Goal: Task Accomplishment & Management: Manage account settings

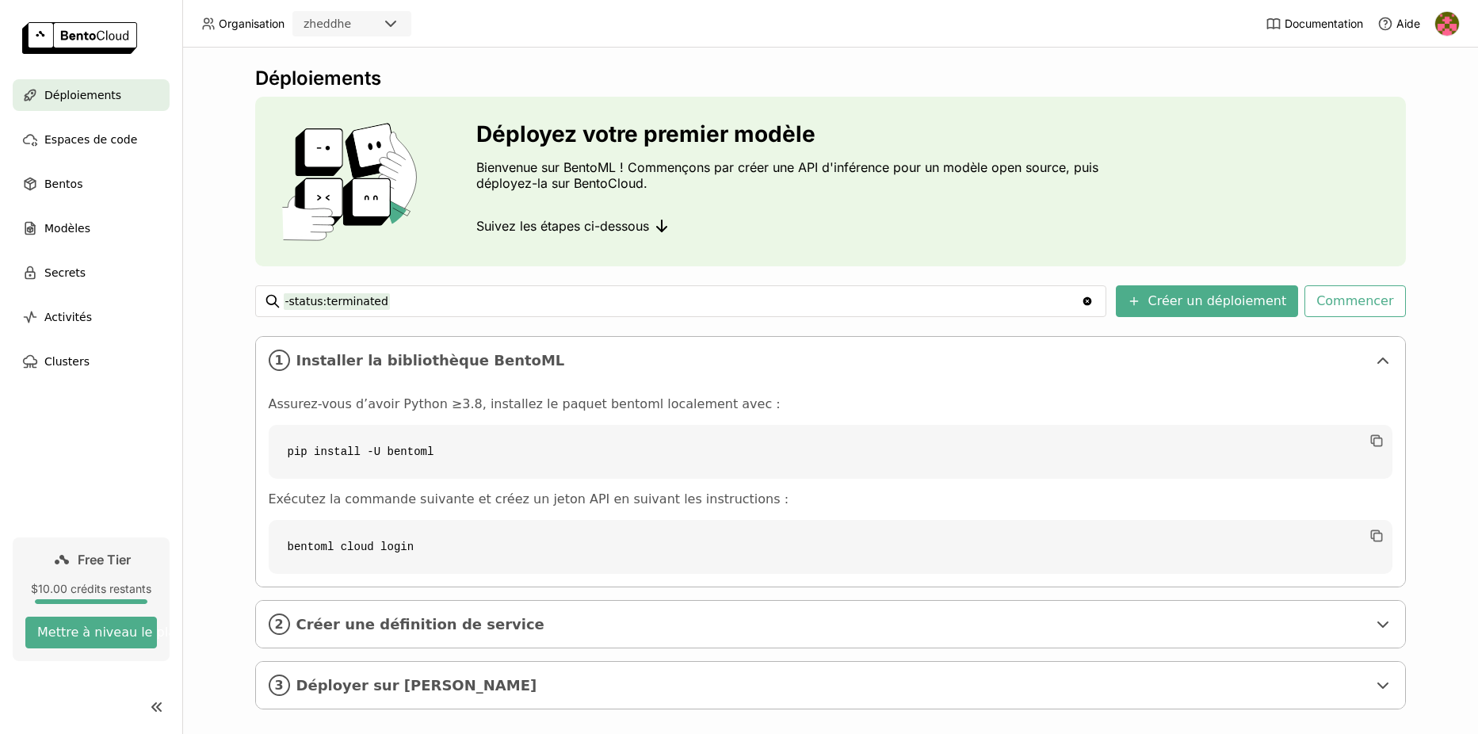
click at [1448, 168] on div "Déploiements Déployez votre premier modèle Bienvenue sur BentoML ! Commençons p…" at bounding box center [830, 391] width 1296 height 686
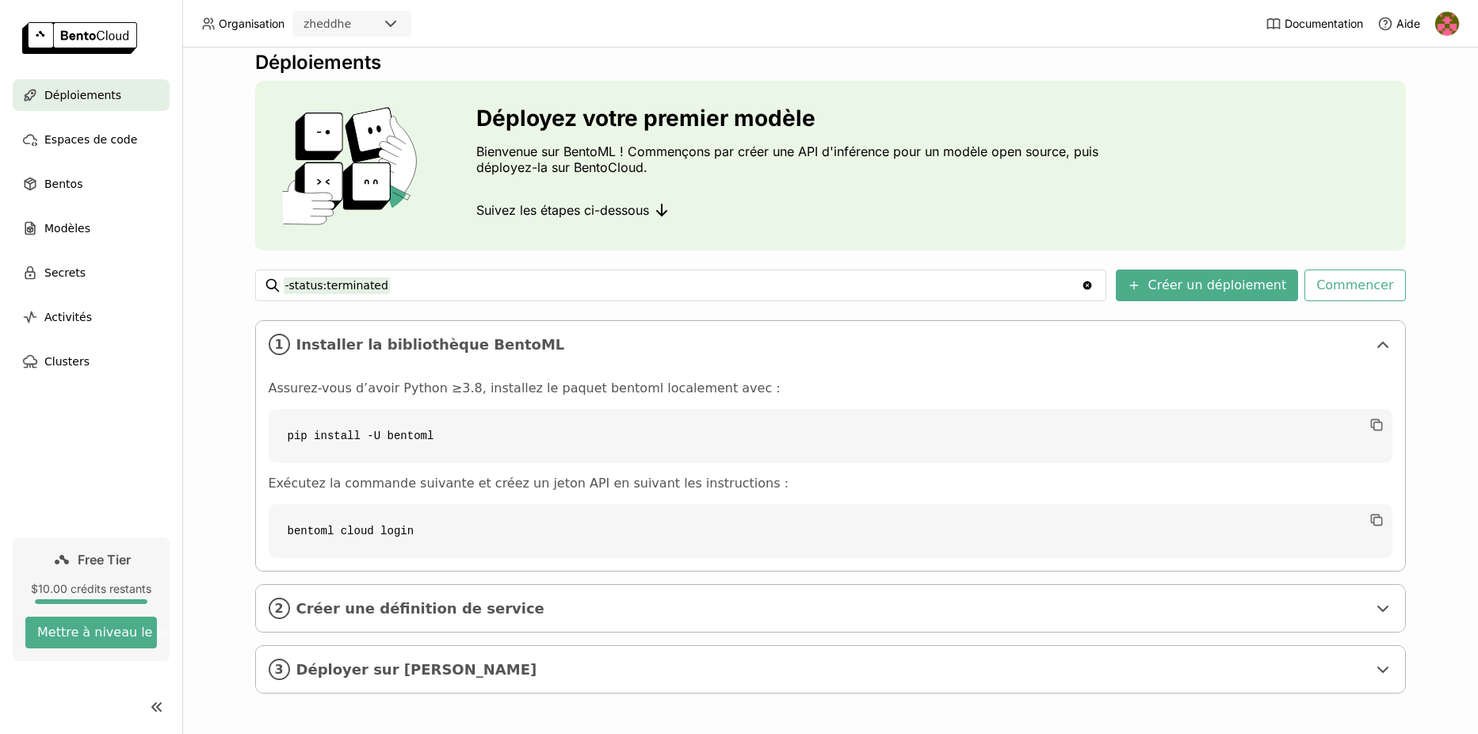
scroll to position [18, 0]
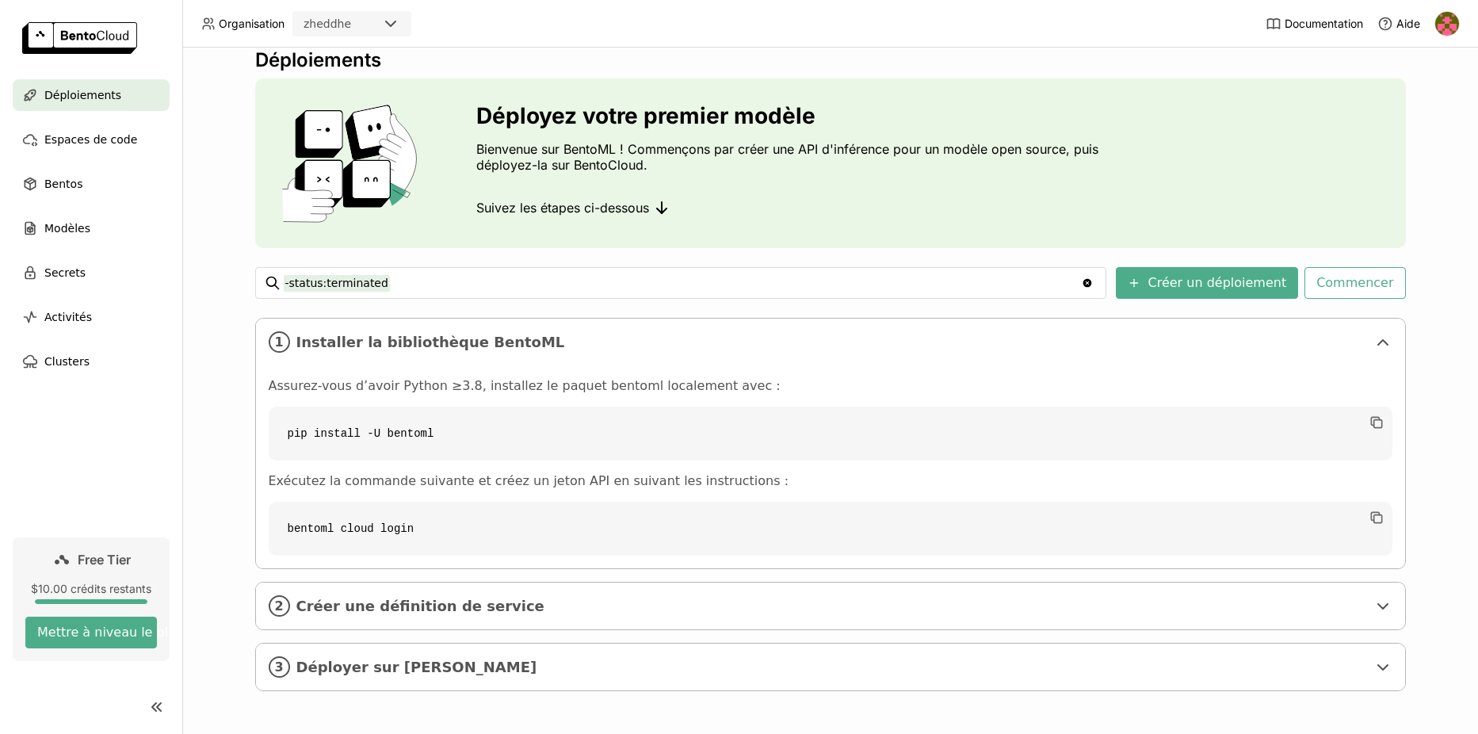
click at [1450, 17] on img at bounding box center [1447, 24] width 24 height 24
click at [1419, 126] on span "Paramètres" at bounding box center [1414, 127] width 57 height 14
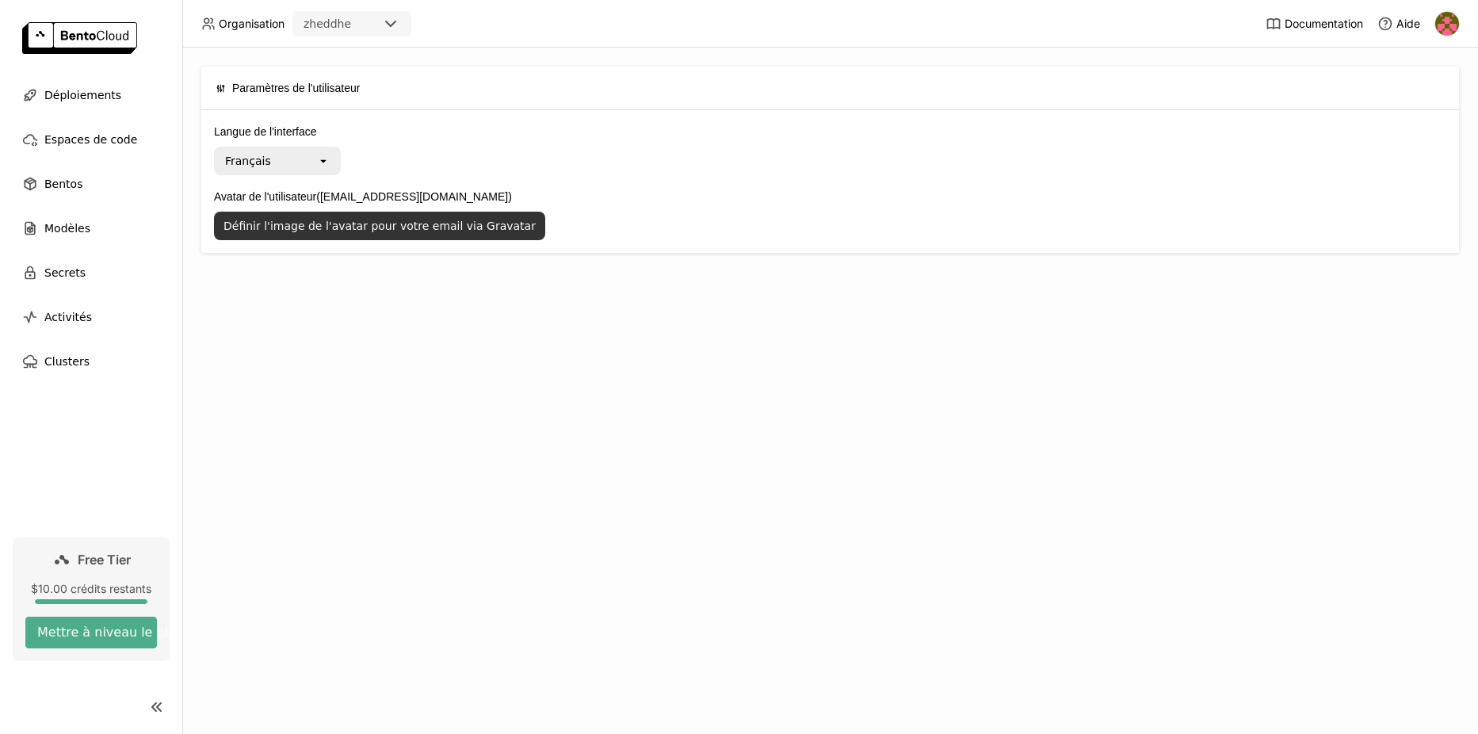
click at [322, 229] on button "Définir l'image de l'avatar pour votre email via Gravatar" at bounding box center [379, 226] width 331 height 29
click at [366, 23] on div "zheddhe" at bounding box center [337, 24] width 87 height 22
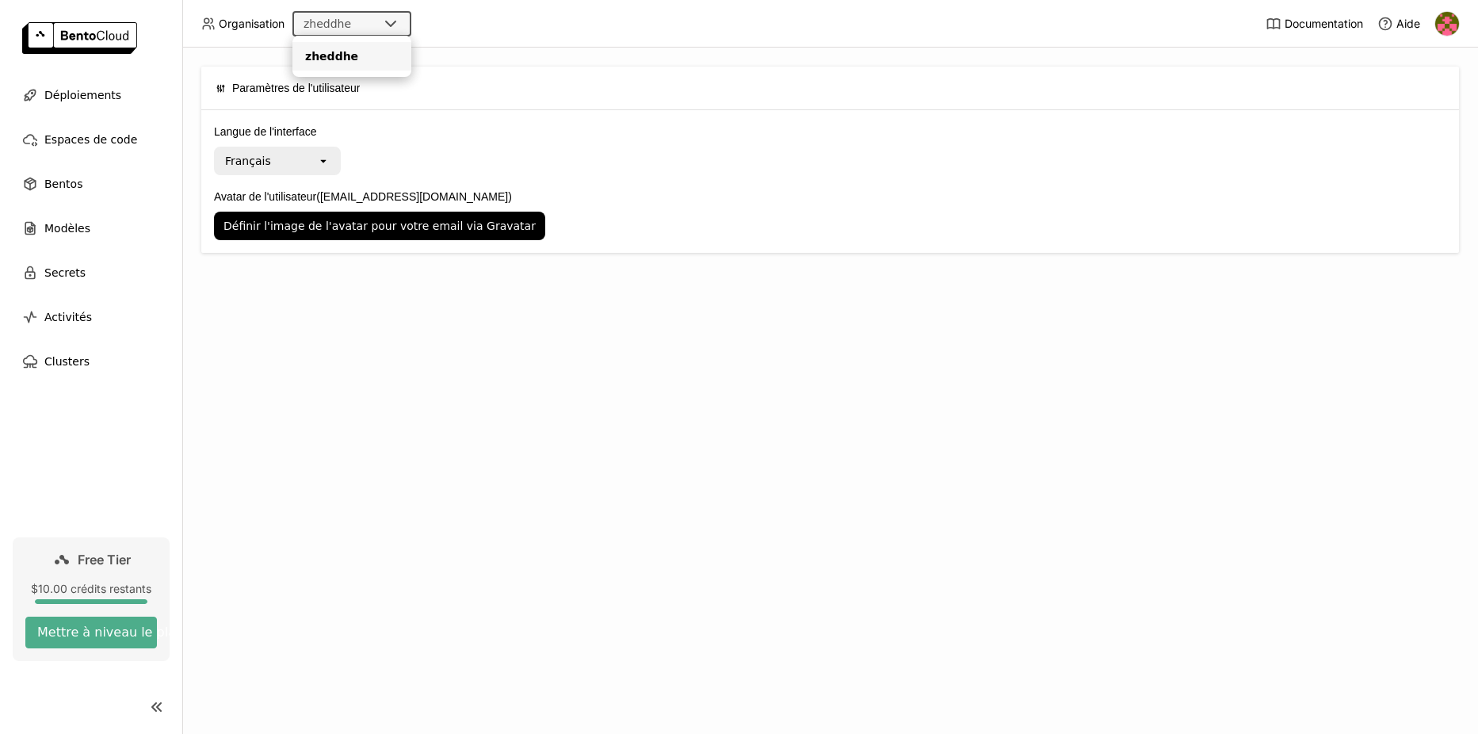
click at [464, 24] on header "Organisation zheddhe Documentation Aide" at bounding box center [739, 24] width 1478 height 48
click at [1454, 27] on img at bounding box center [1447, 24] width 24 height 24
